Goal: Task Accomplishment & Management: Manage account settings

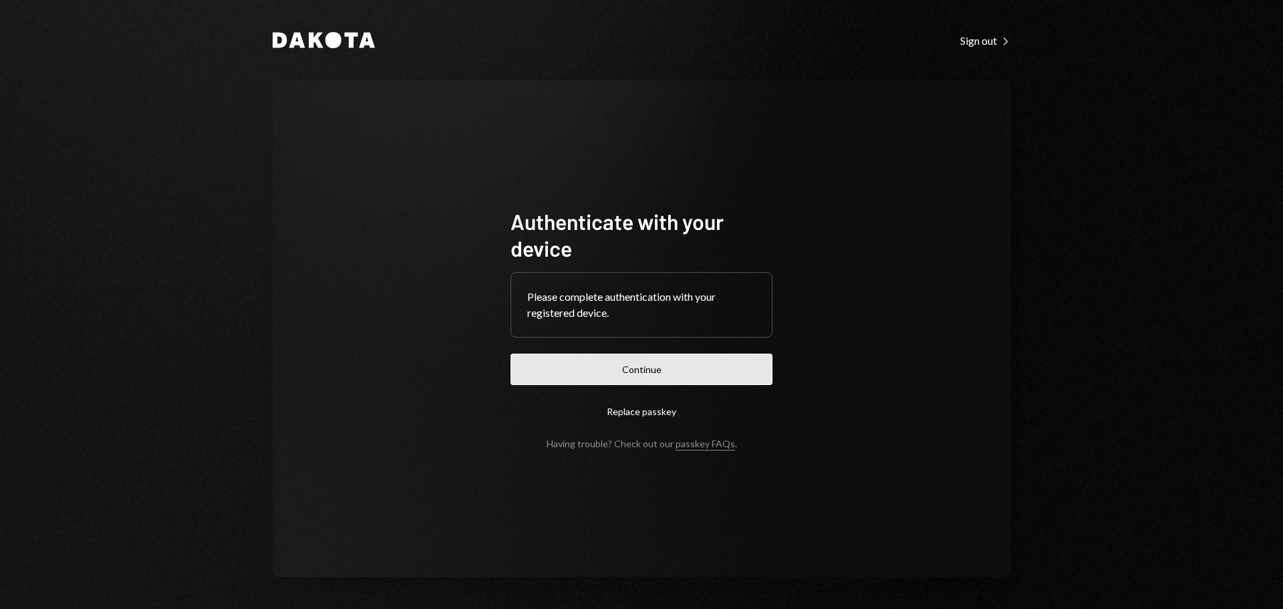
click at [663, 370] on button "Continue" at bounding box center [641, 368] width 262 height 31
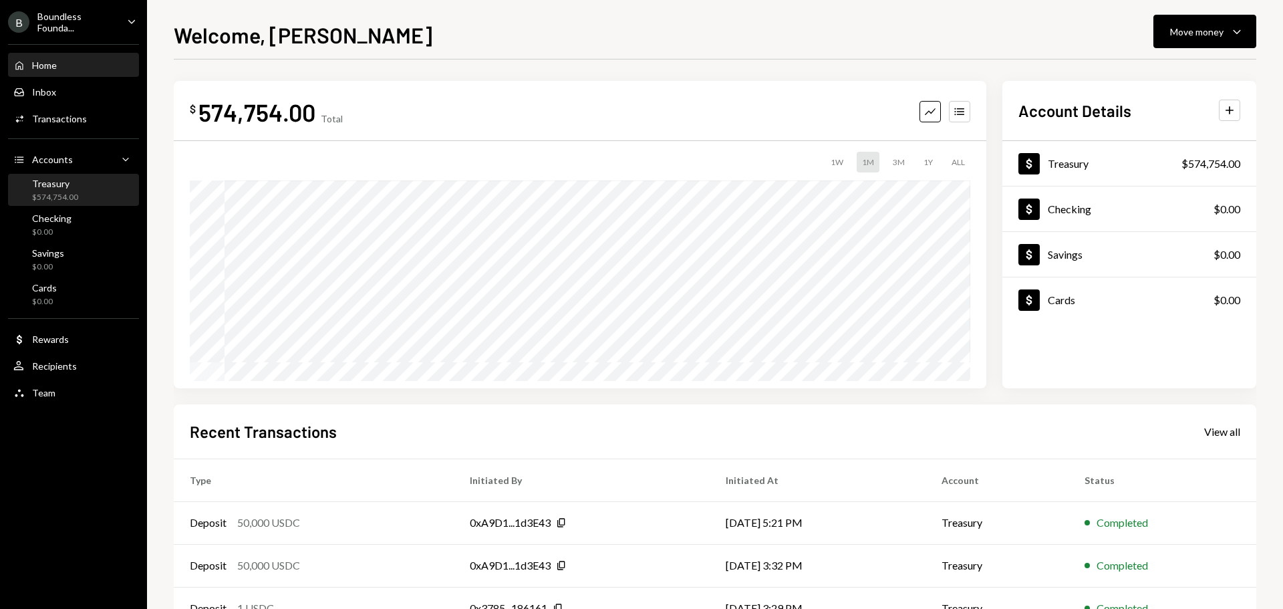
click at [60, 197] on div "$574,754.00" at bounding box center [55, 197] width 46 height 11
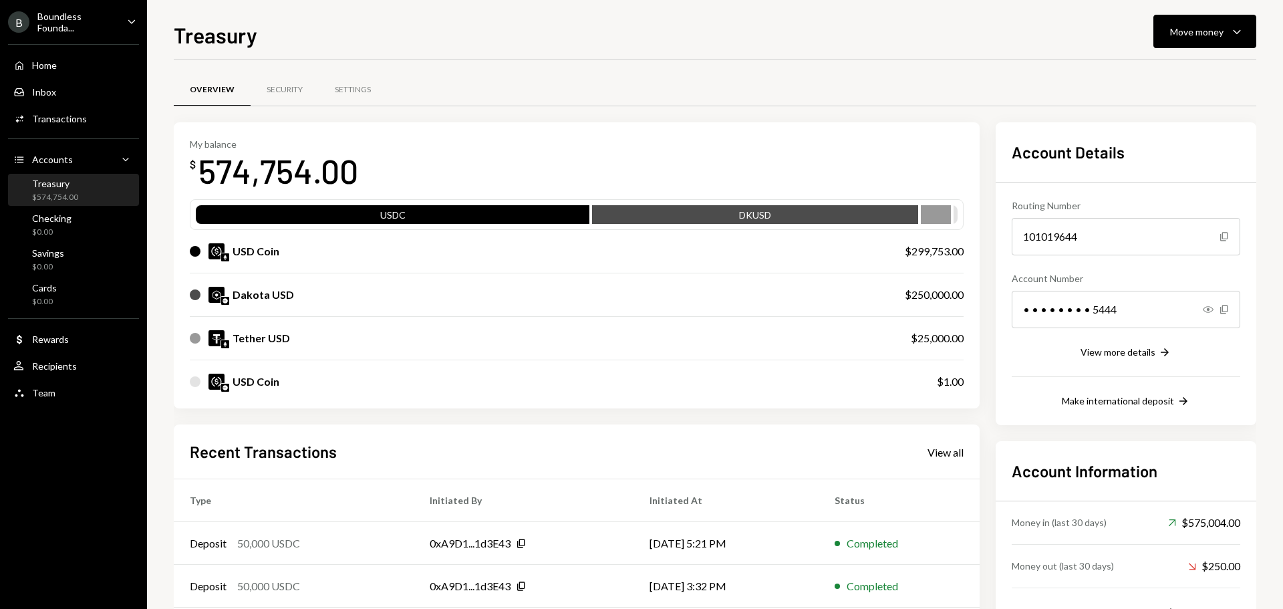
click at [75, 27] on div "Boundless Founda..." at bounding box center [76, 22] width 79 height 23
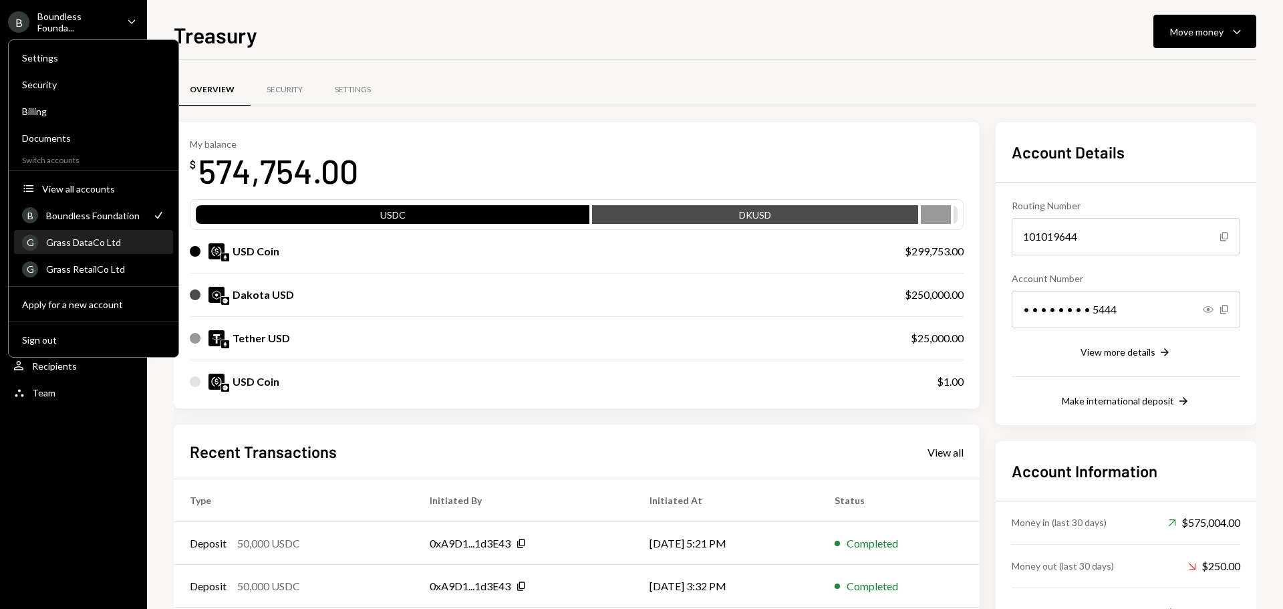
click at [88, 240] on div "Grass DataCo Ltd" at bounding box center [105, 241] width 119 height 11
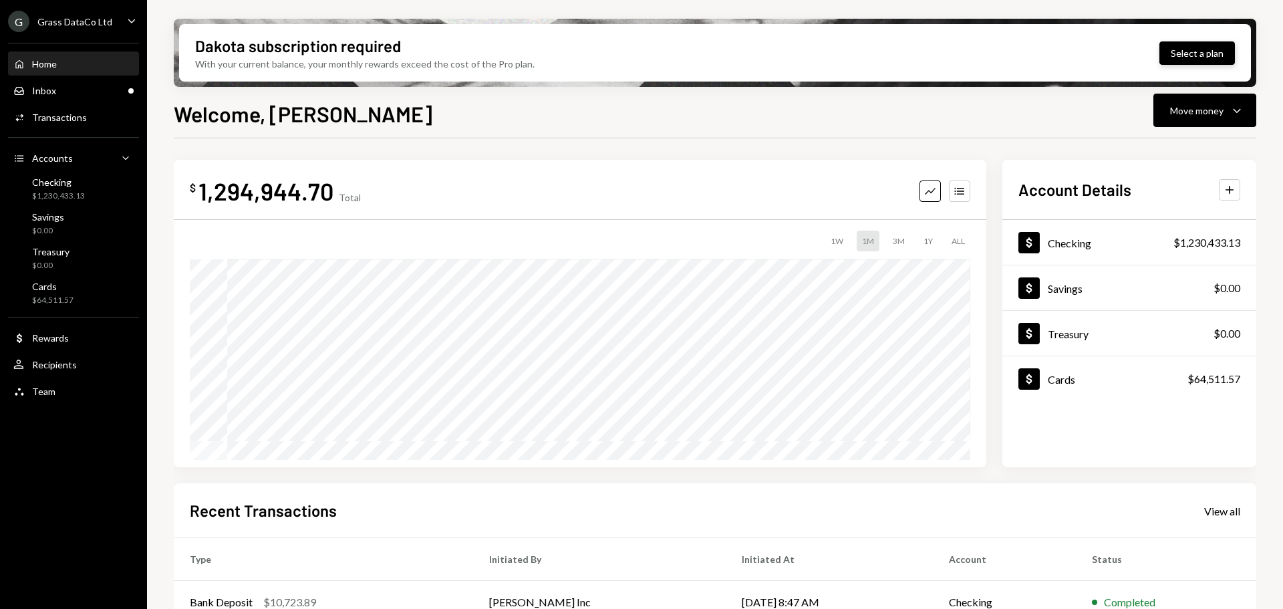
click at [1202, 55] on button "Select a plan" at bounding box center [1196, 52] width 75 height 23
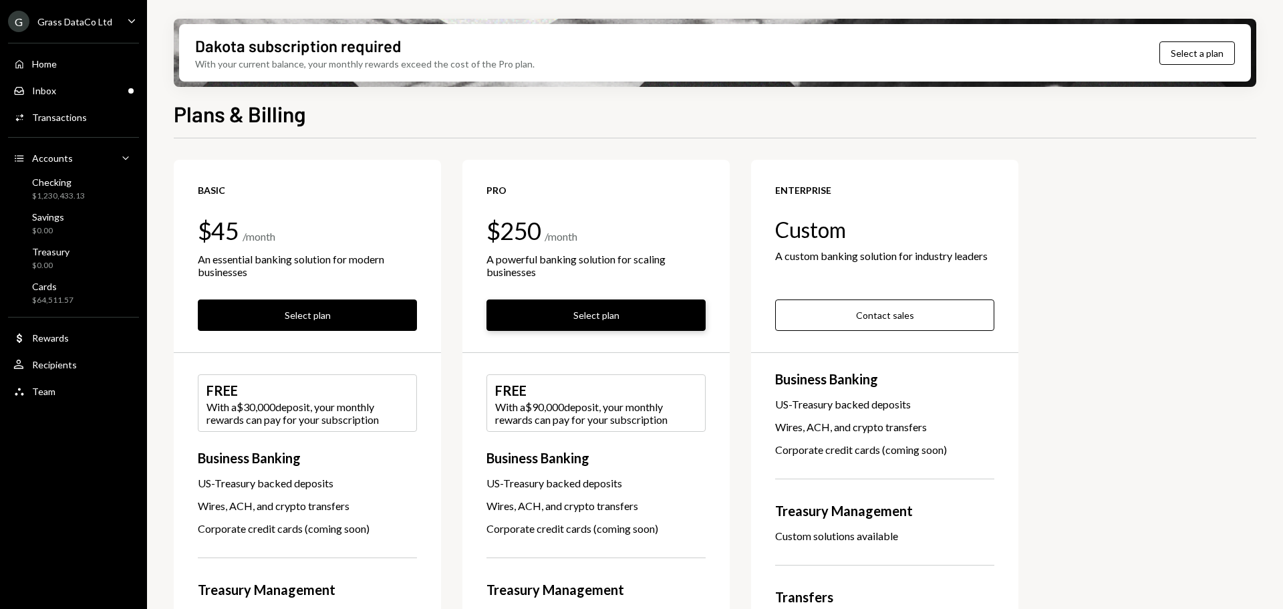
click at [601, 311] on button "Select plan" at bounding box center [595, 314] width 219 height 31
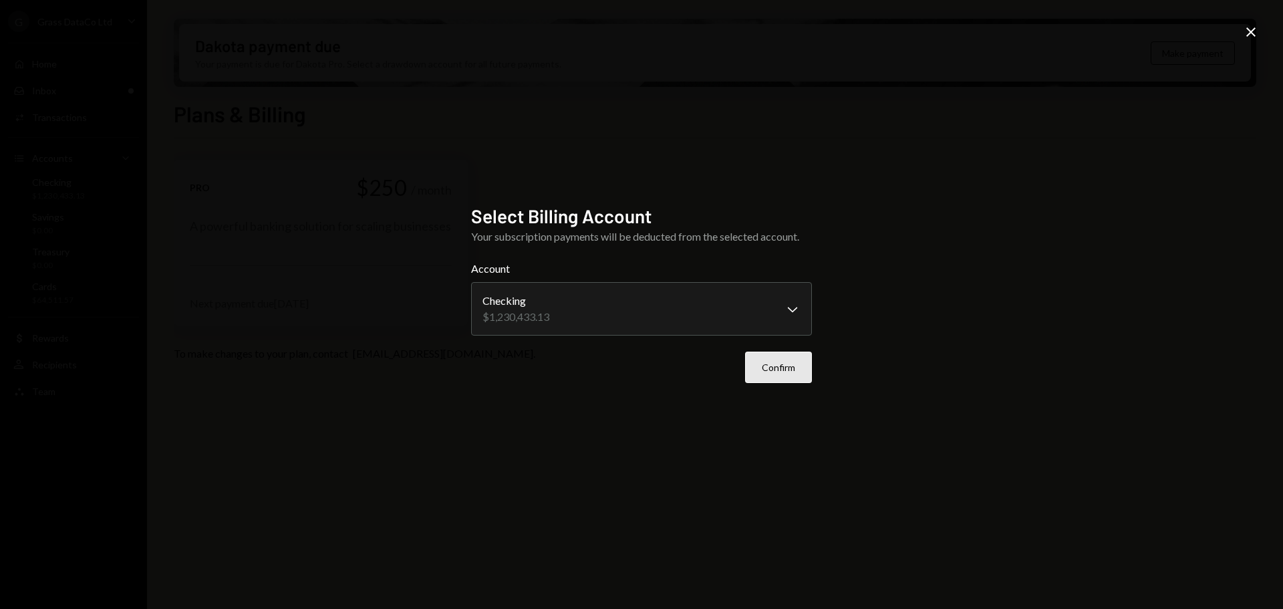
click at [785, 368] on button "Confirm" at bounding box center [778, 366] width 67 height 31
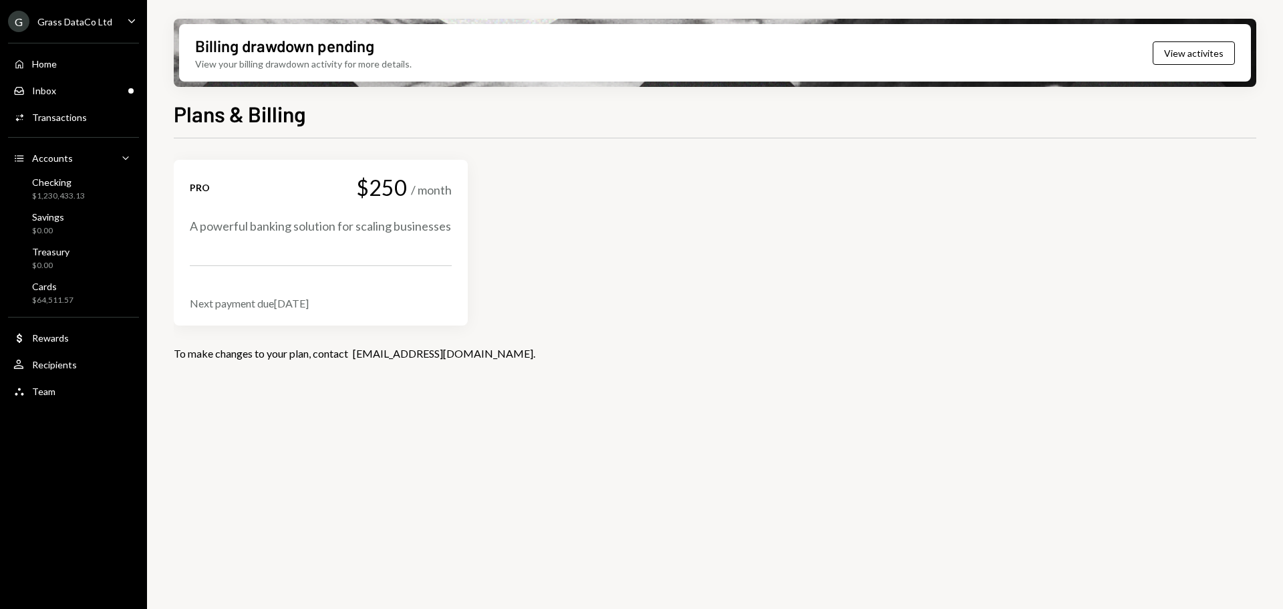
click at [107, 13] on div "G Grass DataCo Ltd" at bounding box center [60, 21] width 104 height 21
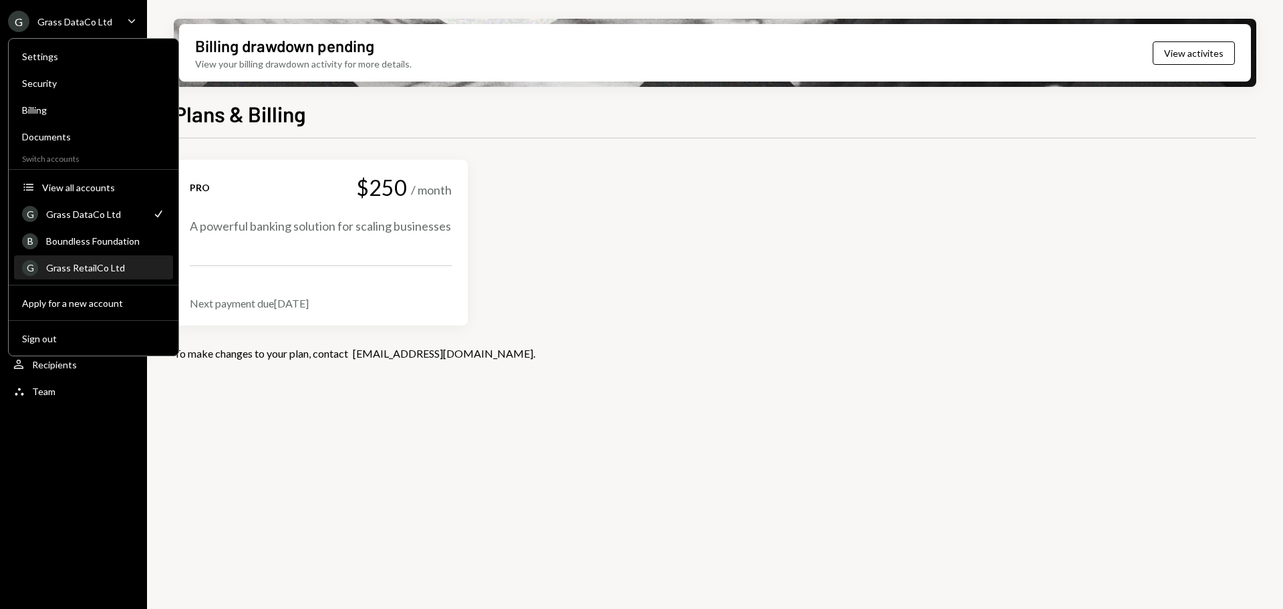
click at [90, 261] on div "G Grass RetailCo Ltd" at bounding box center [93, 268] width 143 height 23
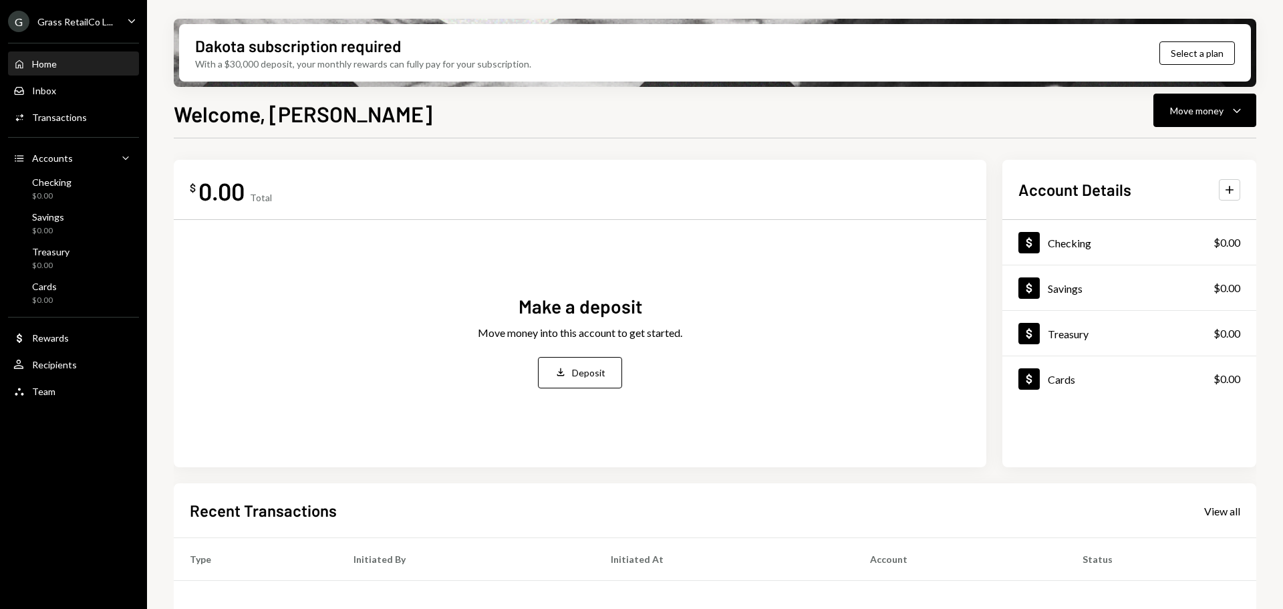
click at [74, 19] on div "Grass RetailCo L..." at bounding box center [74, 21] width 75 height 11
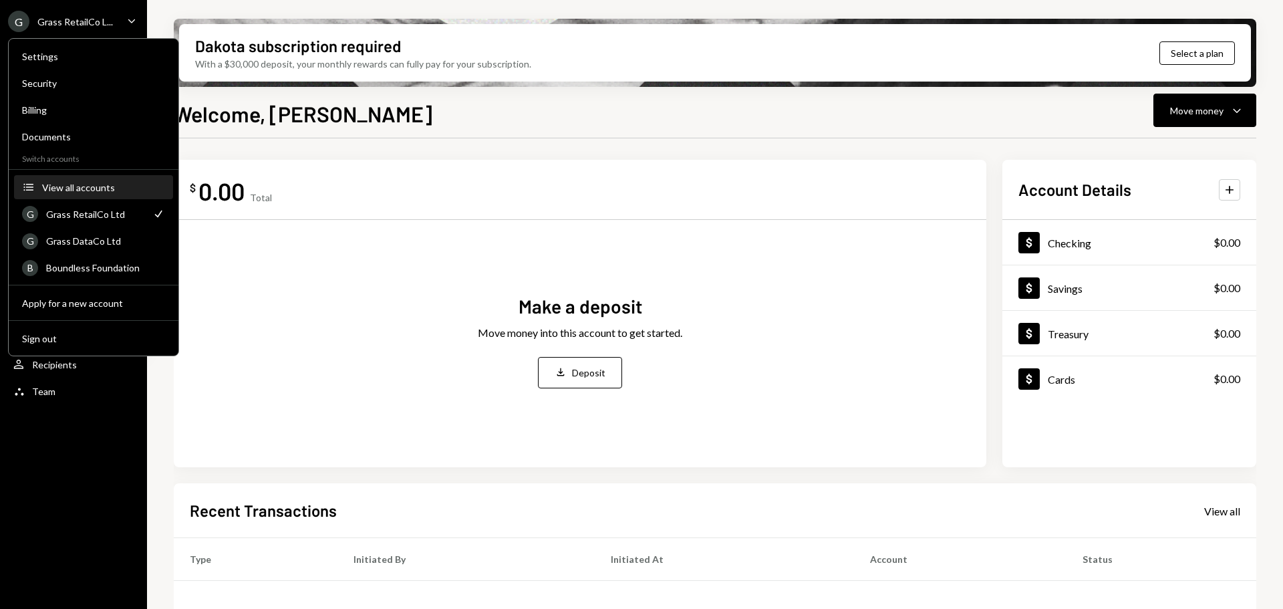
click at [88, 184] on div "View all accounts" at bounding box center [103, 187] width 123 height 11
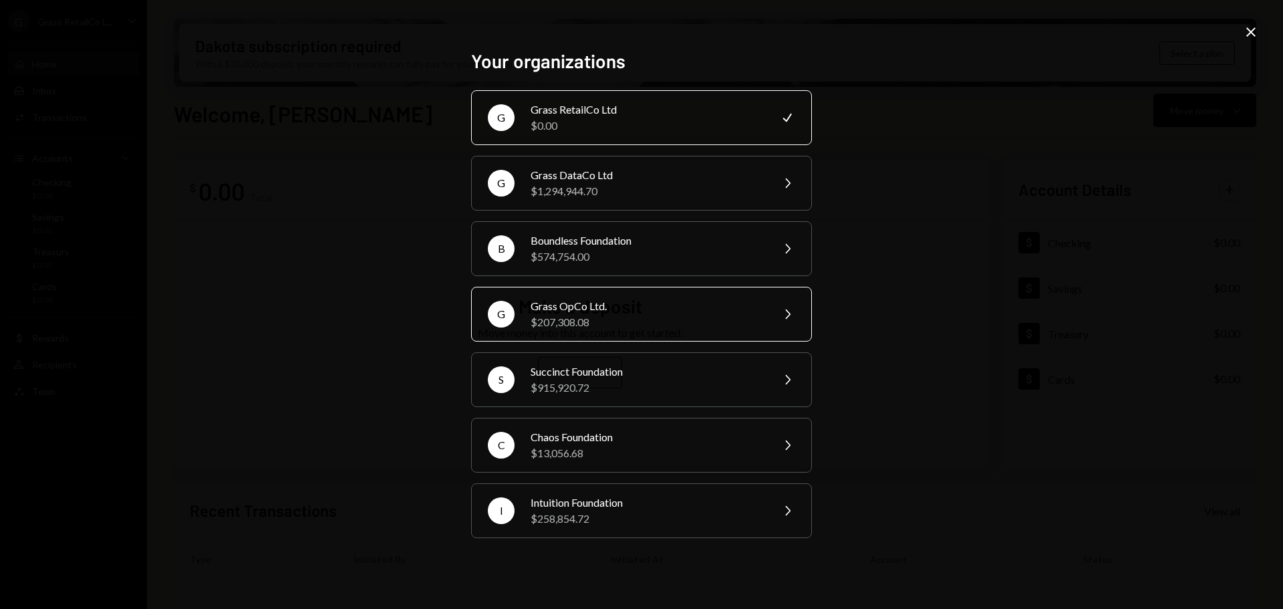
click at [556, 311] on div "Grass OpCo Ltd." at bounding box center [646, 306] width 232 height 16
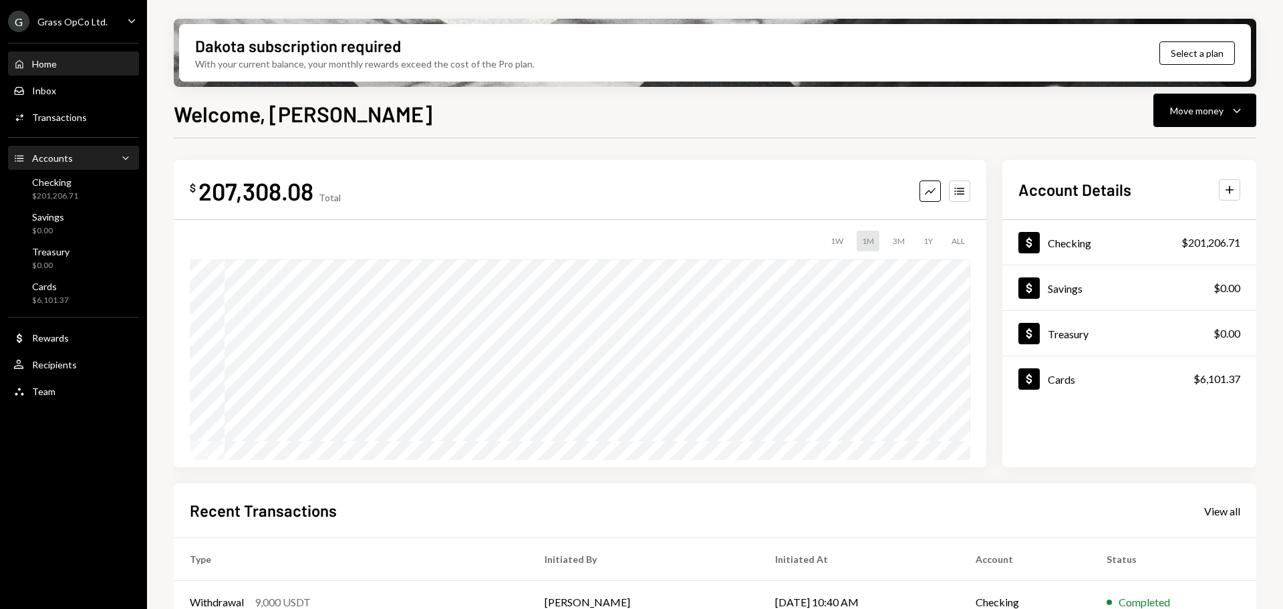
click at [105, 160] on div "Accounts Accounts Caret Down" at bounding box center [73, 158] width 120 height 15
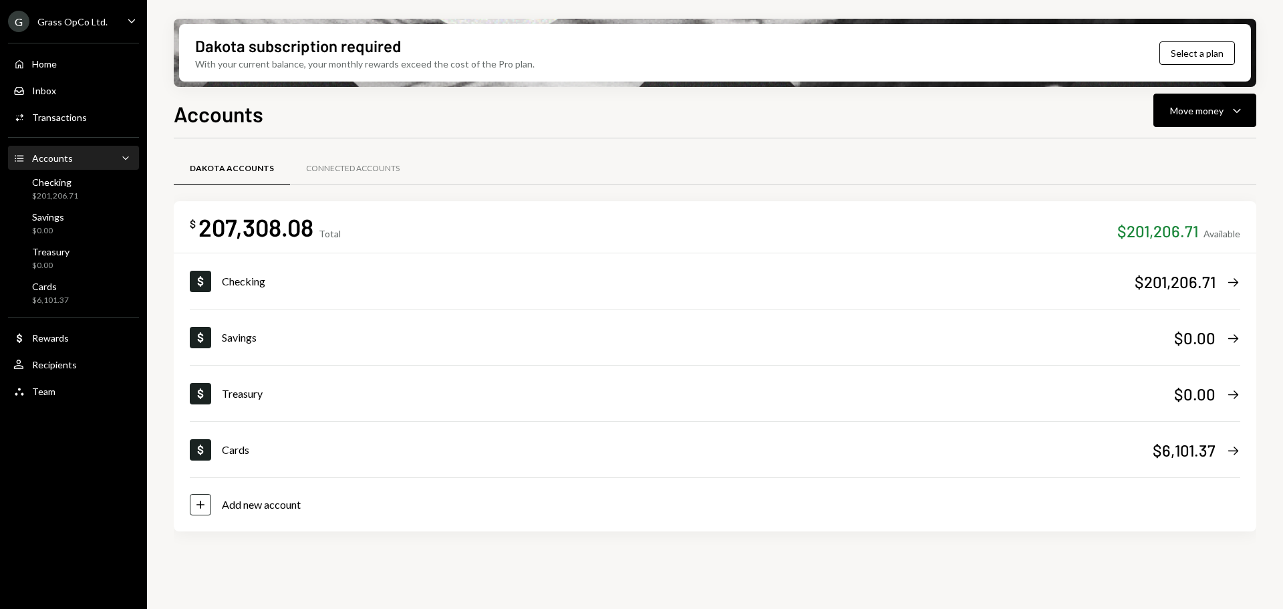
click at [67, 27] on div "G Grass OpCo Ltd." at bounding box center [58, 21] width 100 height 21
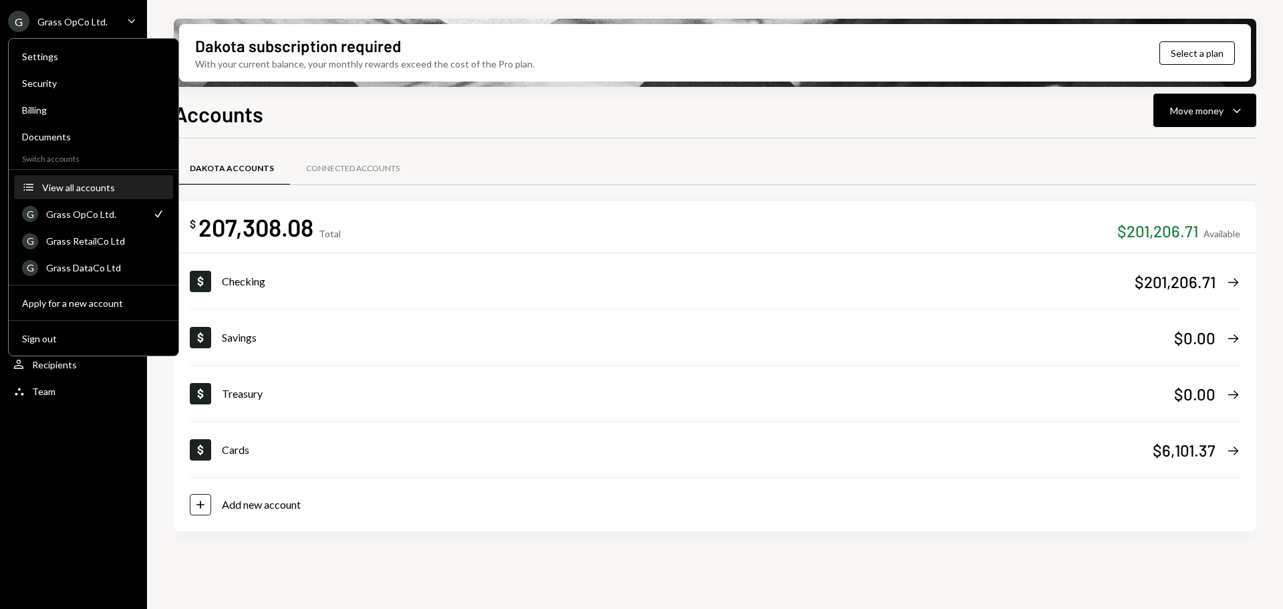
click at [86, 186] on div "View all accounts" at bounding box center [103, 187] width 123 height 11
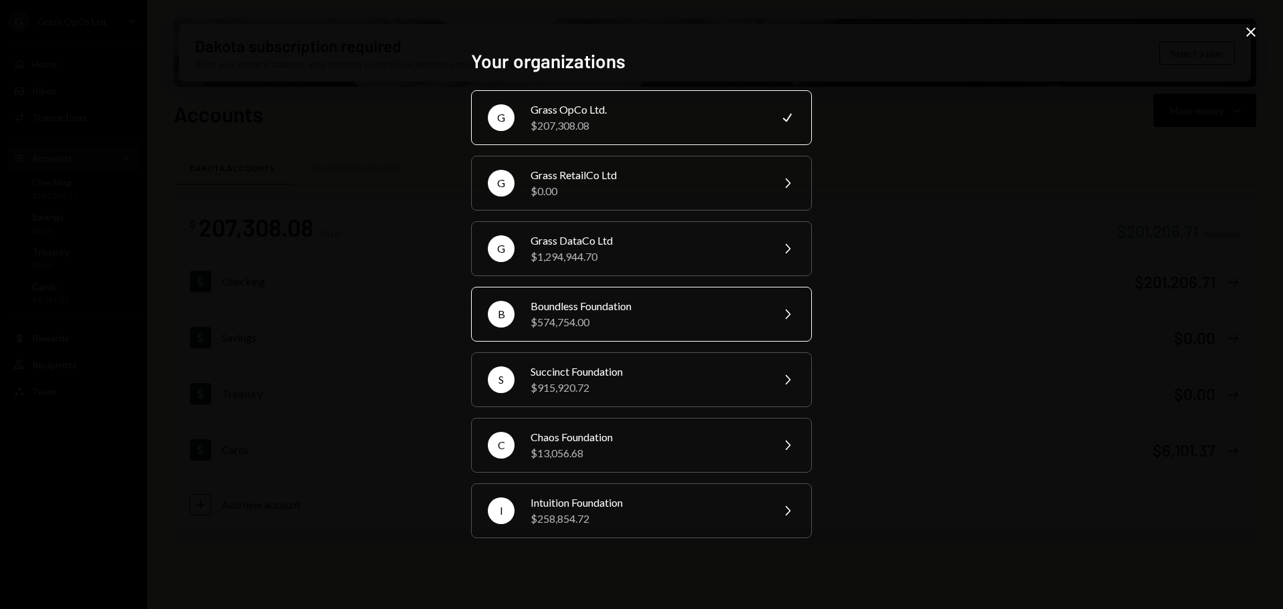
click at [620, 317] on div "$574,754.00" at bounding box center [646, 322] width 232 height 16
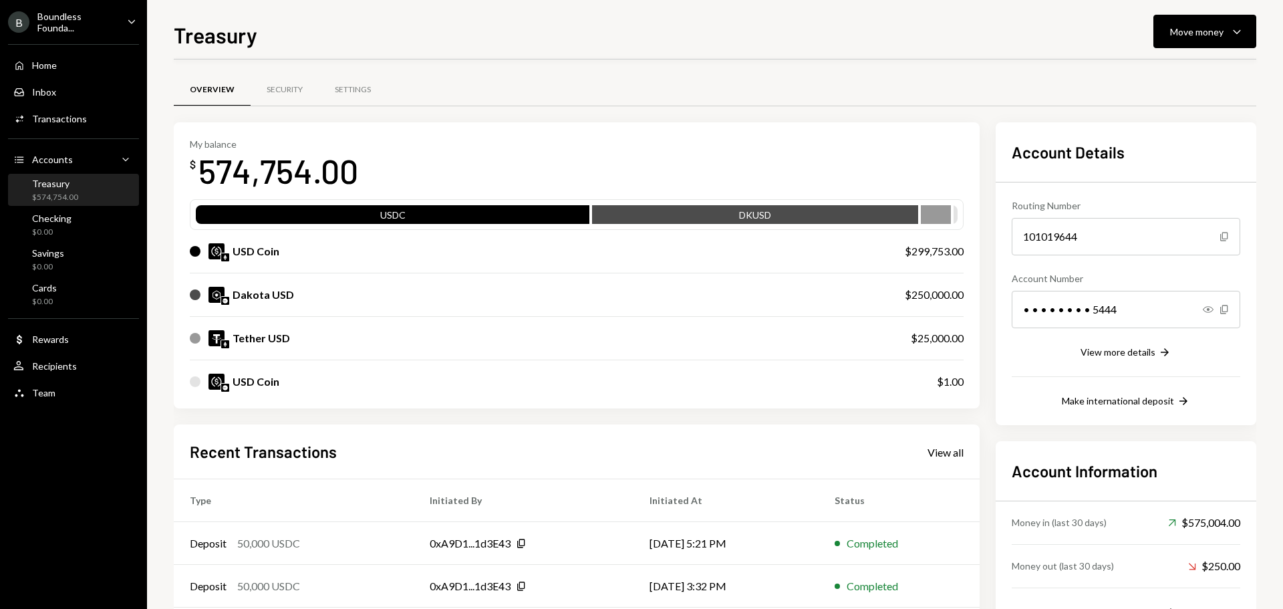
scroll to position [112, 0]
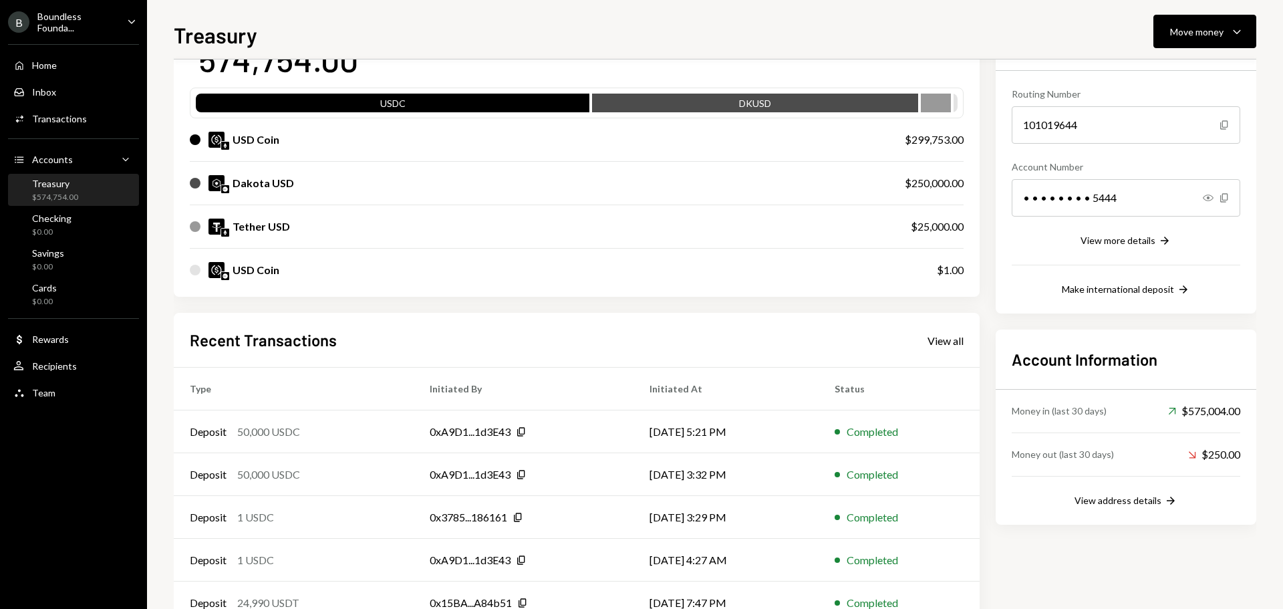
click at [69, 21] on div "Boundless Founda..." at bounding box center [76, 22] width 79 height 23
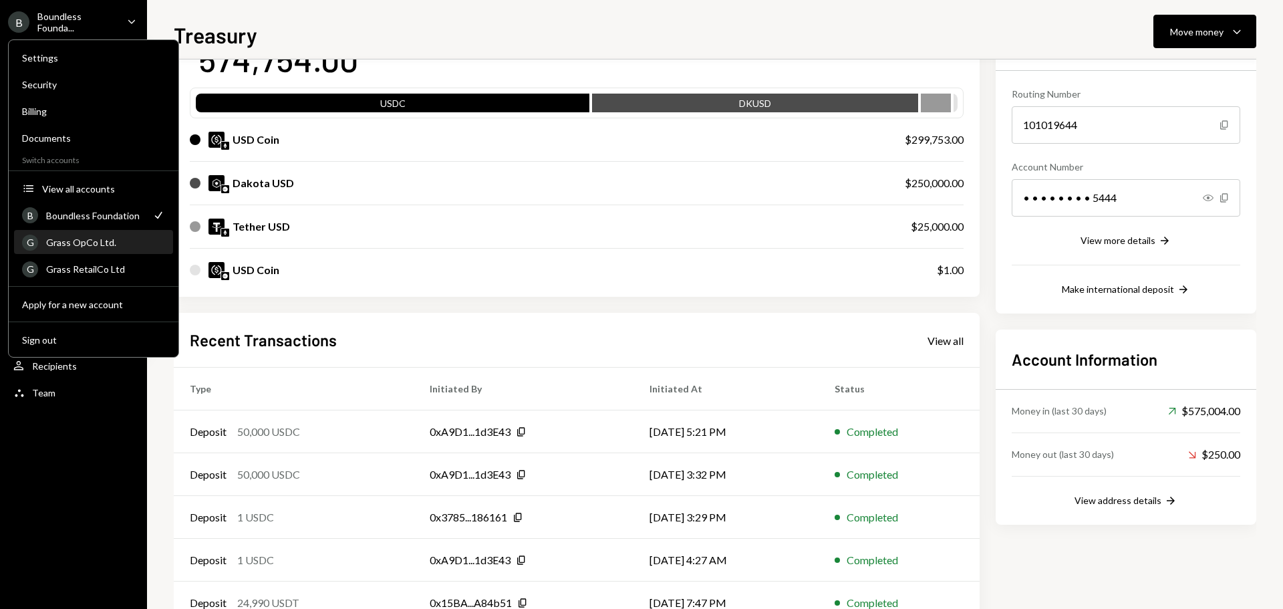
click at [106, 237] on div "Grass OpCo Ltd." at bounding box center [105, 241] width 119 height 11
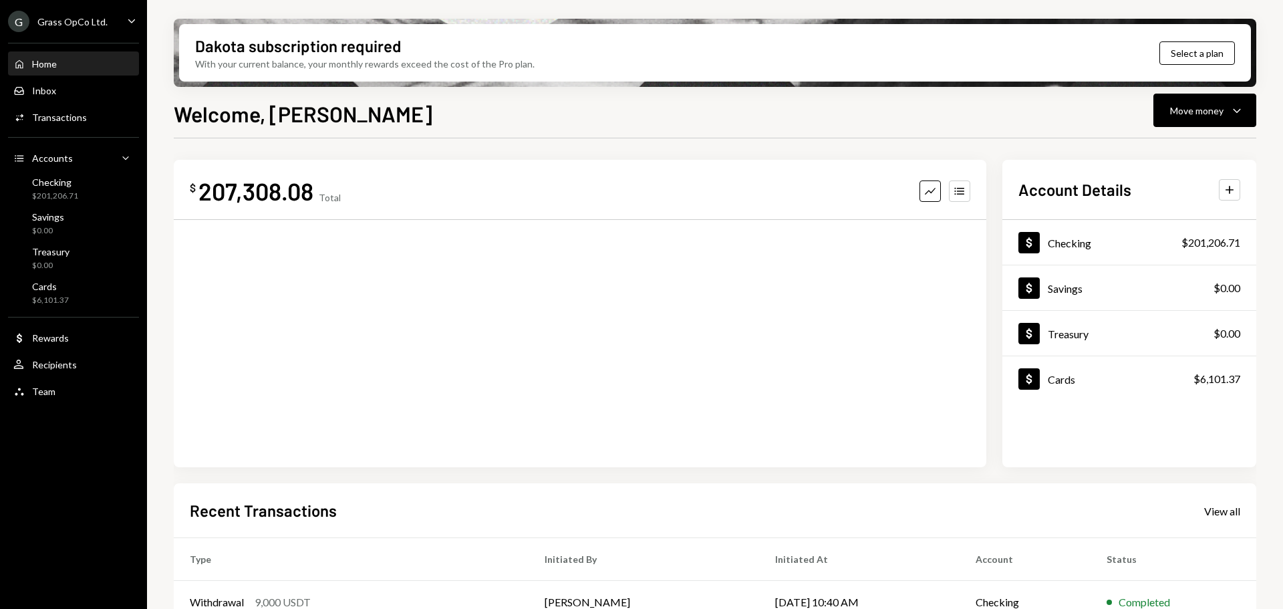
click at [99, 10] on ul "G Grass OpCo Ltd. Caret Down Home Home Inbox Inbox Activities Transactions Acco…" at bounding box center [73, 202] width 147 height 405
click at [92, 16] on div "Grass OpCo Ltd." at bounding box center [72, 21] width 70 height 11
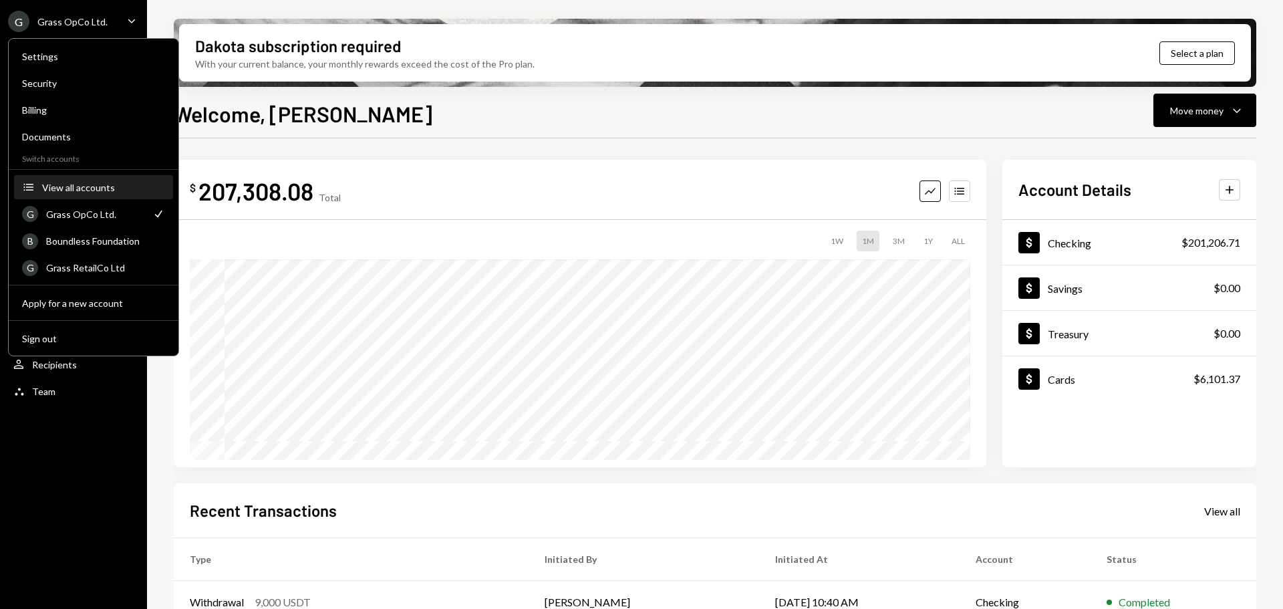
click at [83, 180] on button "Accounts View all accounts" at bounding box center [93, 188] width 159 height 24
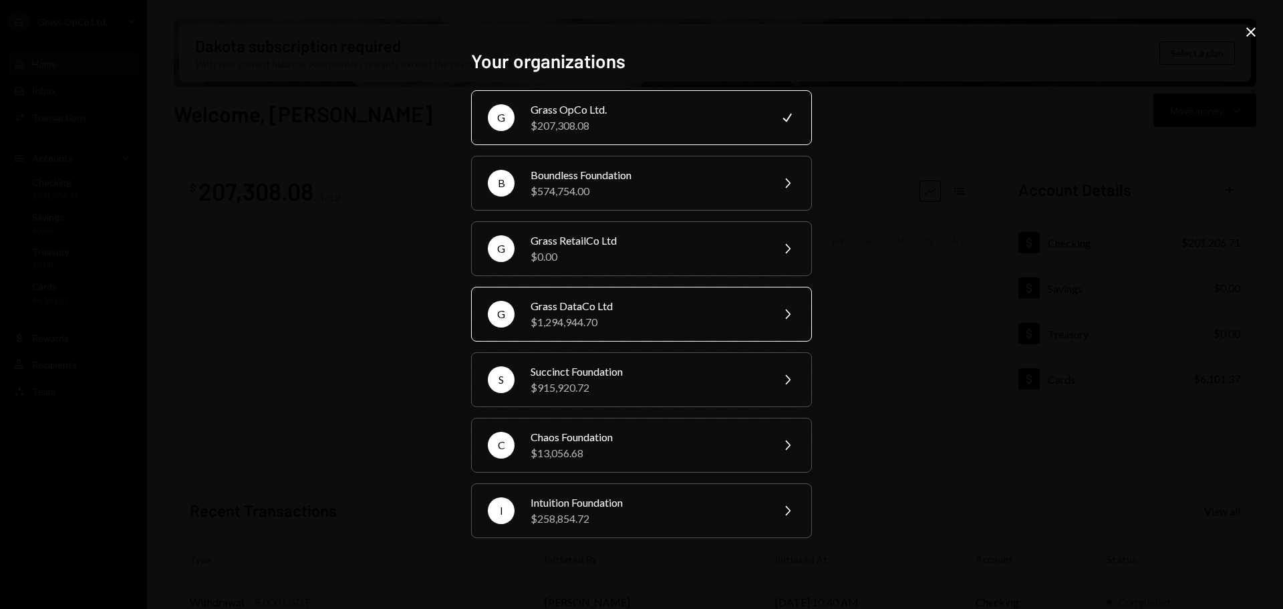
click at [584, 314] on div "Grass DataCo Ltd $1,294,944.70" at bounding box center [646, 314] width 232 height 32
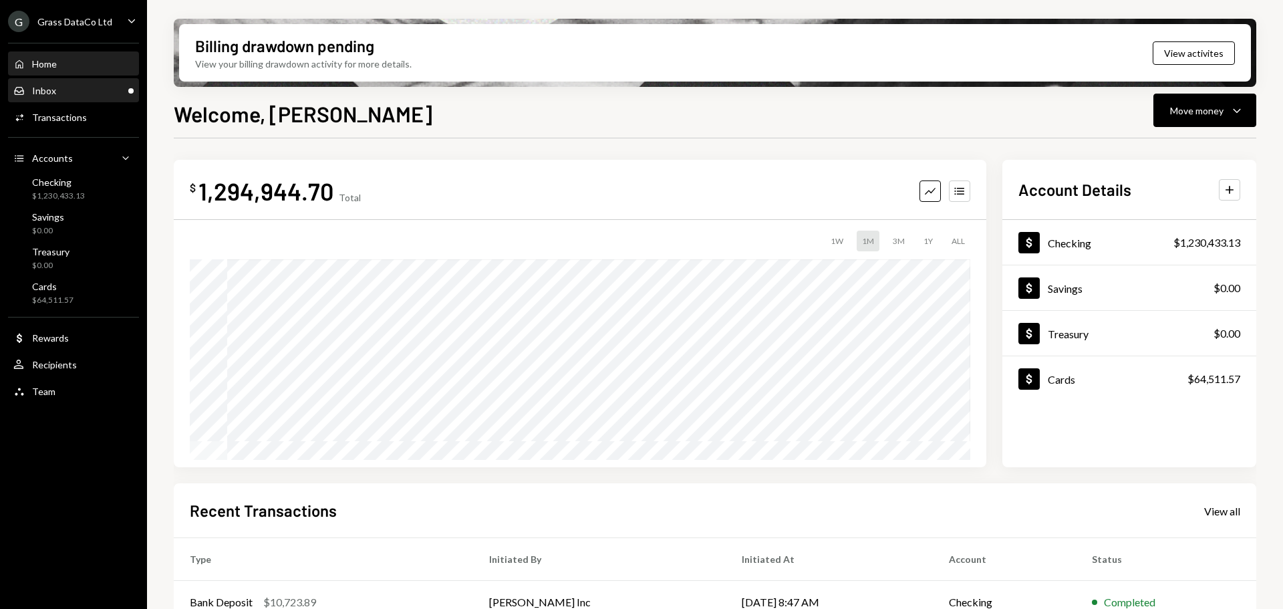
click at [70, 86] on div "Inbox Inbox" at bounding box center [73, 91] width 120 height 12
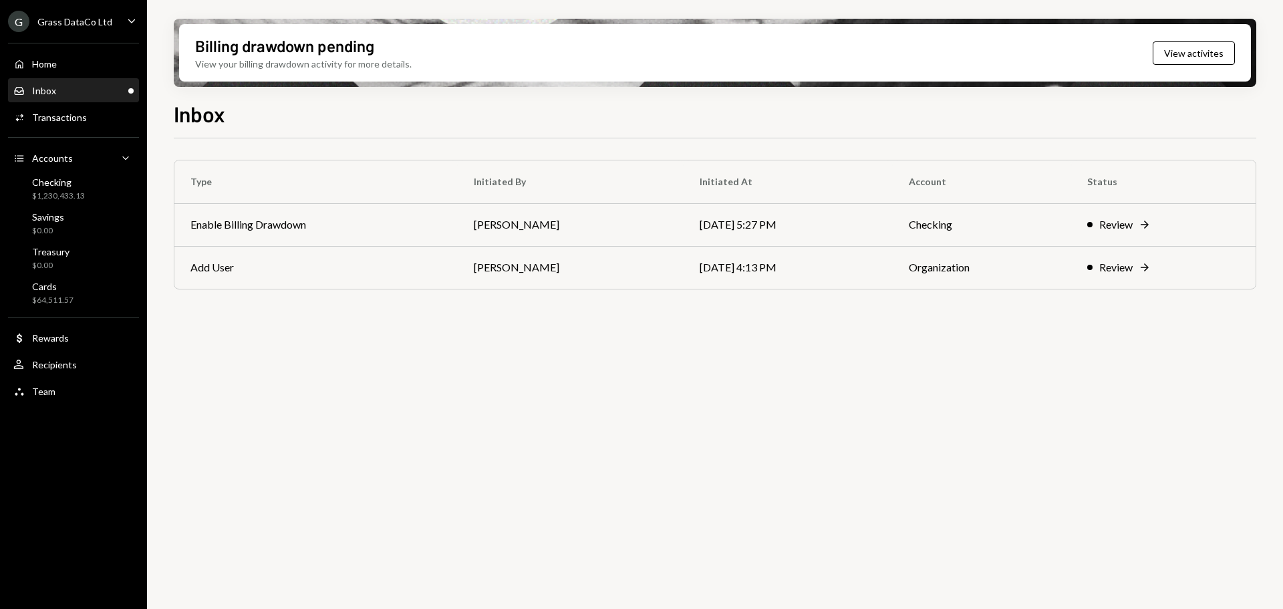
drag, startPoint x: 341, startPoint y: 229, endPoint x: 393, endPoint y: 239, distance: 52.4
click at [341, 226] on td "Enable Billing Drawdown" at bounding box center [315, 224] width 283 height 43
